Goal: Find specific page/section: Find specific page/section

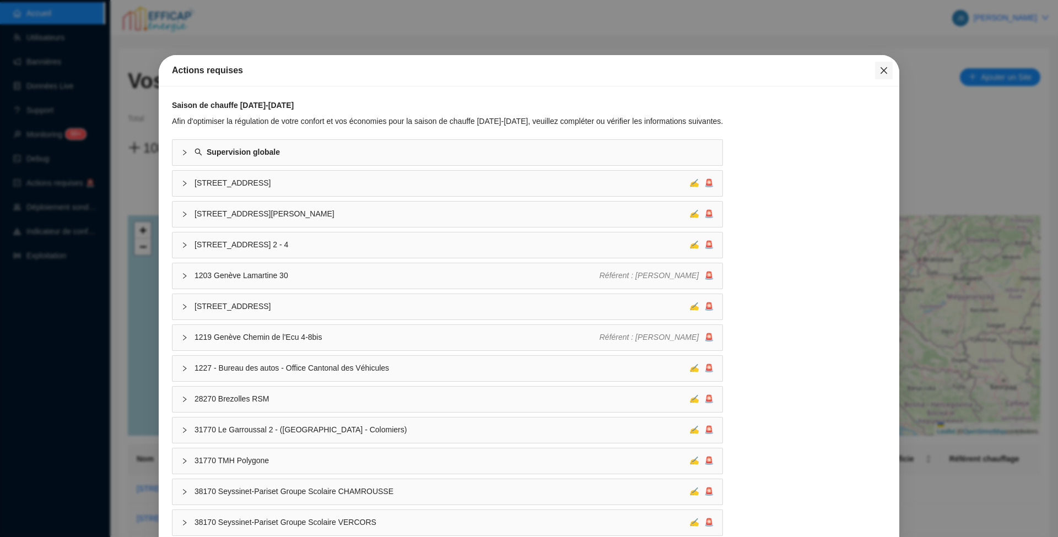
click at [880, 66] on icon "close" at bounding box center [884, 70] width 9 height 9
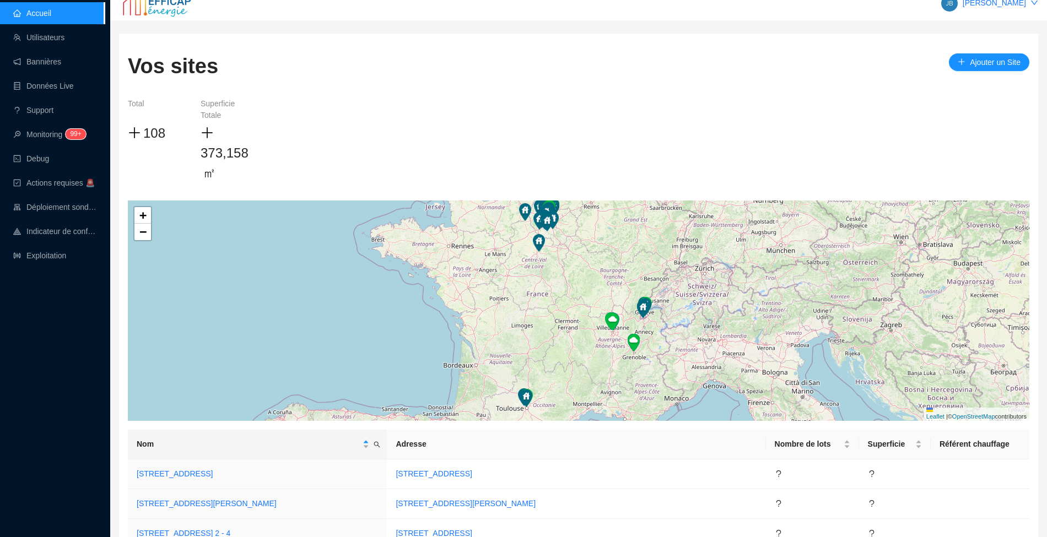
scroll to position [220, 0]
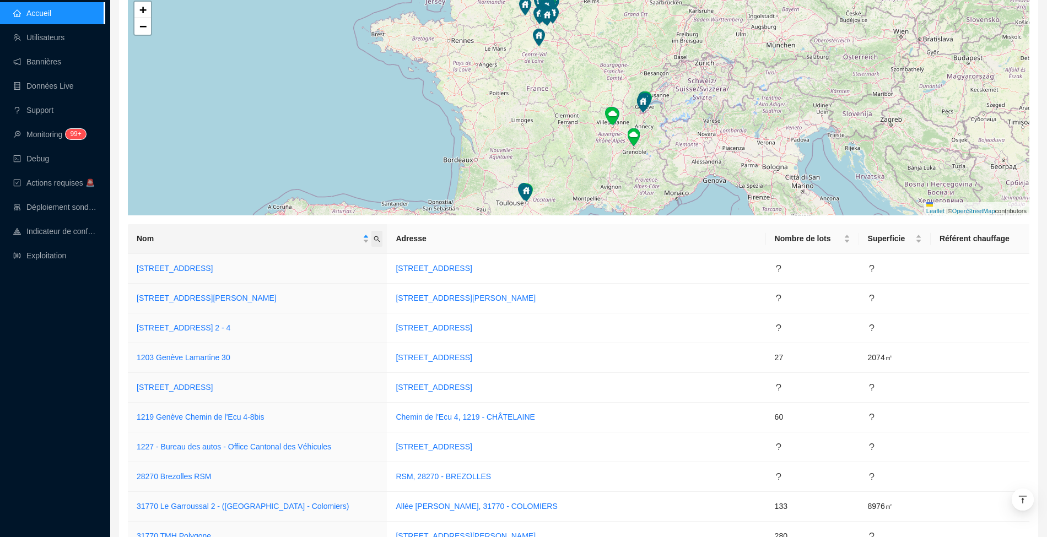
click at [382, 234] on span "Nom" at bounding box center [376, 239] width 11 height 16
type input "astrolabe"
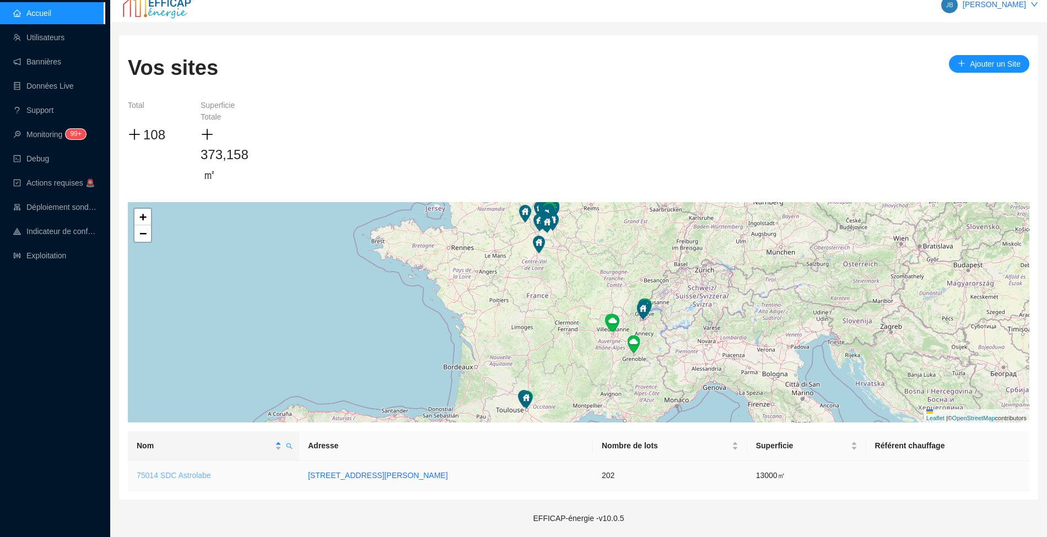
click at [202, 474] on link "75014 SDC Astrolabe" at bounding box center [174, 475] width 74 height 9
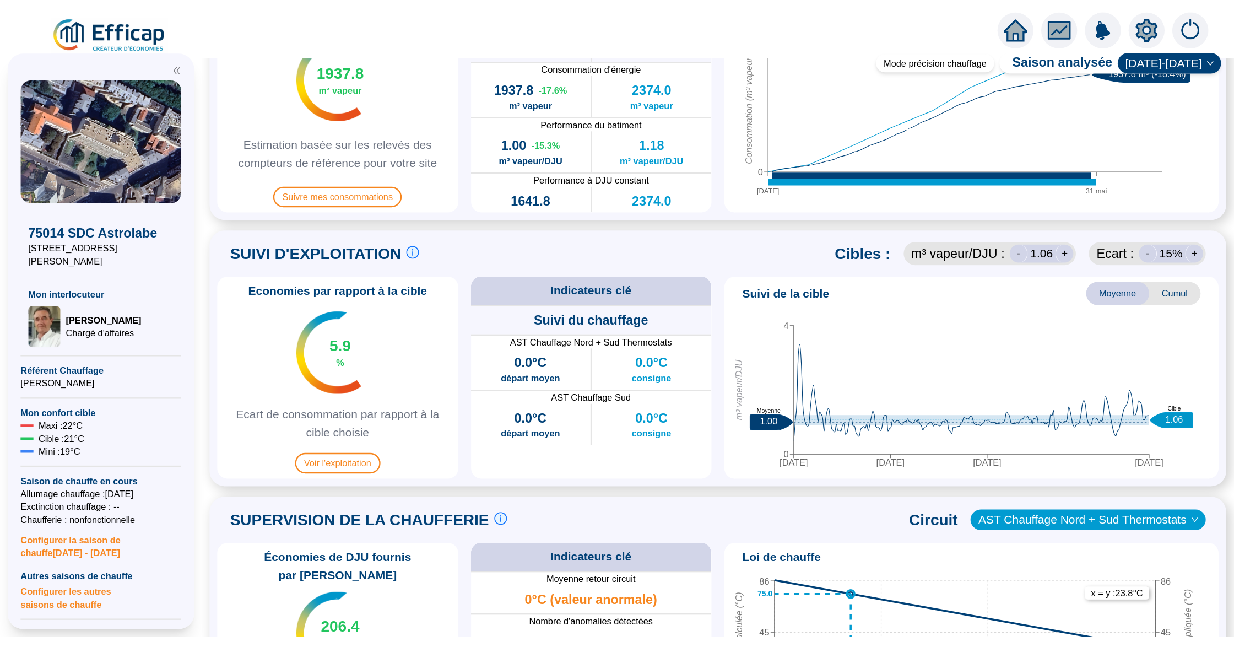
scroll to position [514, 0]
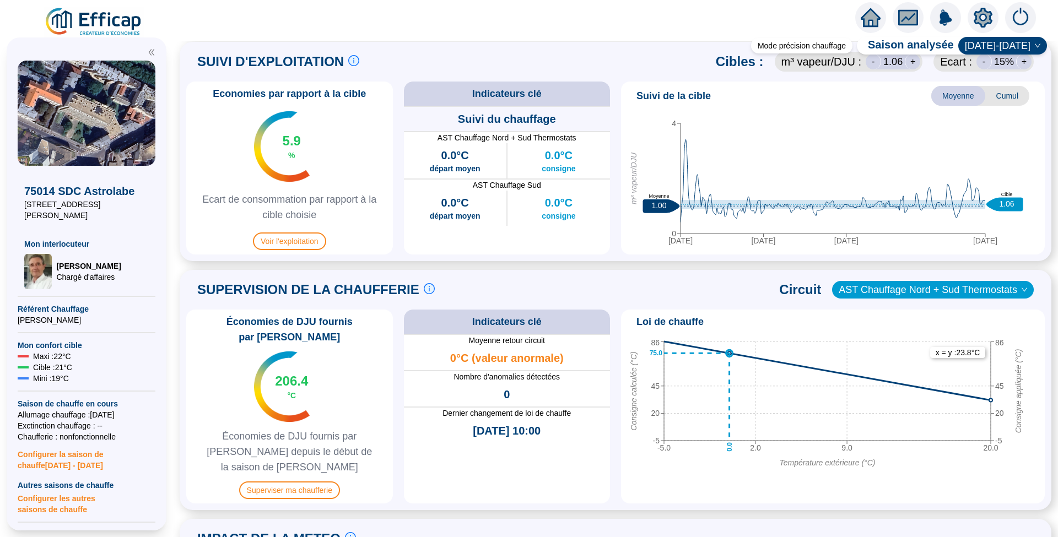
click at [889, 287] on span "AST Chauffage Nord + Sud Thermostats" at bounding box center [933, 290] width 188 height 17
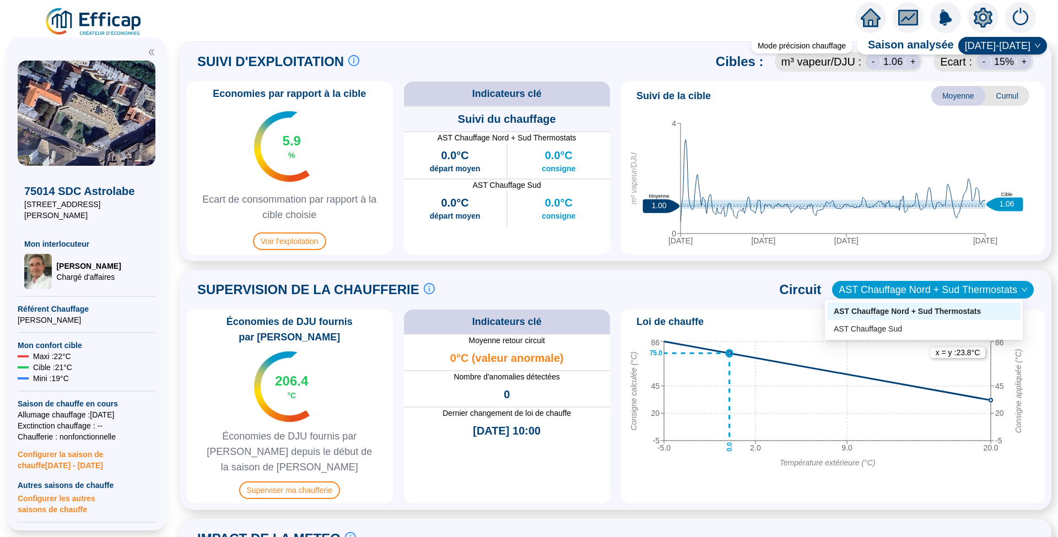
click at [889, 287] on span "AST Chauffage Nord + Sud Thermostats" at bounding box center [933, 290] width 188 height 17
